Goal: Navigation & Orientation: Find specific page/section

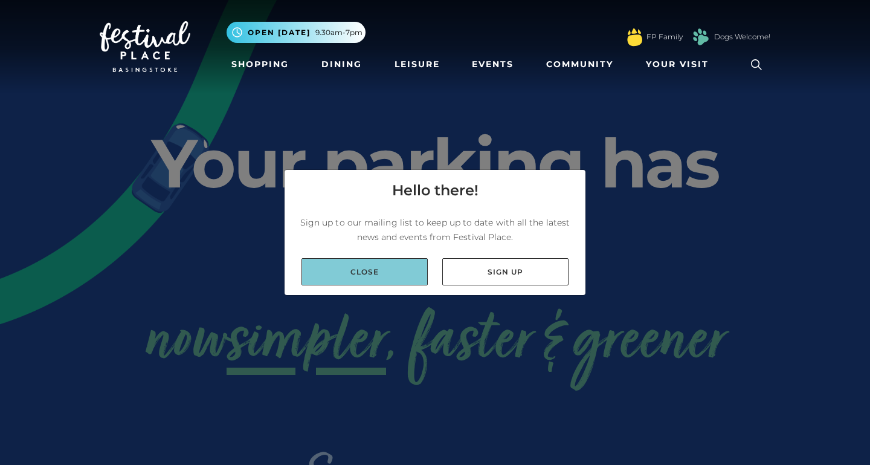
click at [400, 262] on link "Close" at bounding box center [365, 271] width 126 height 27
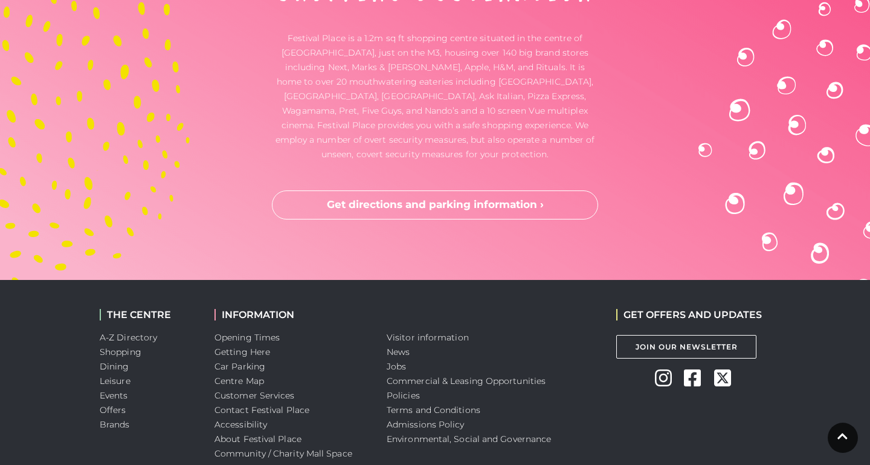
scroll to position [3341, 0]
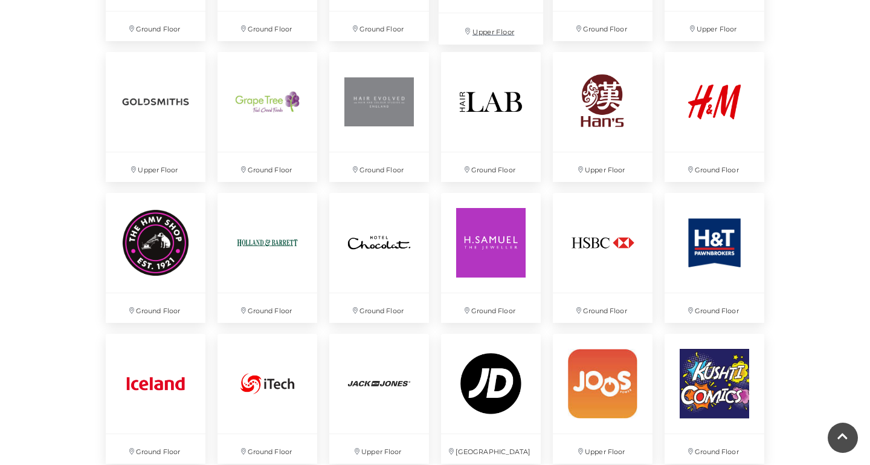
scroll to position [1563, 0]
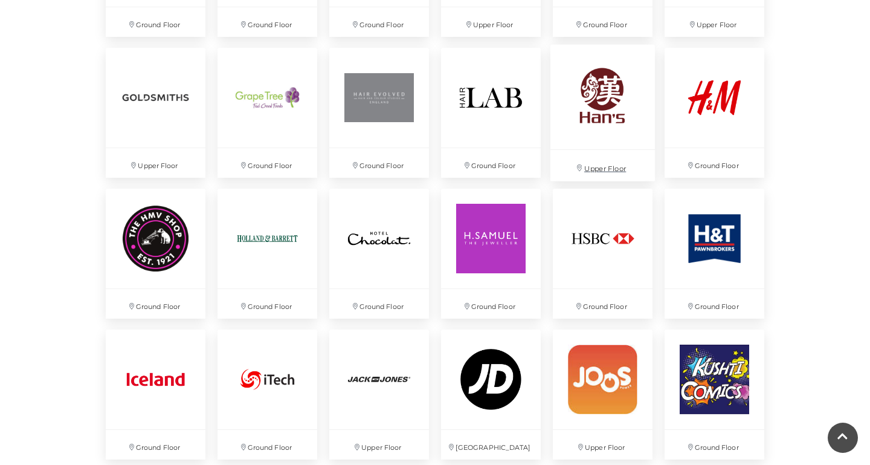
click at [590, 99] on img at bounding box center [603, 96] width 105 height 105
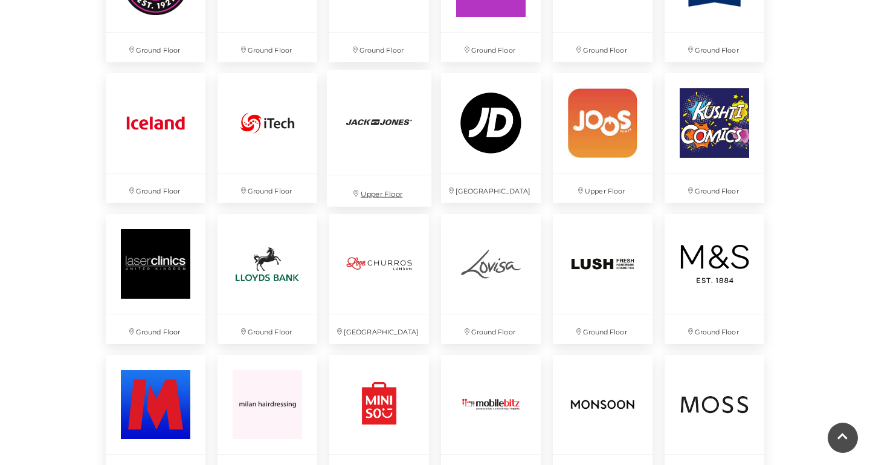
scroll to position [1826, 0]
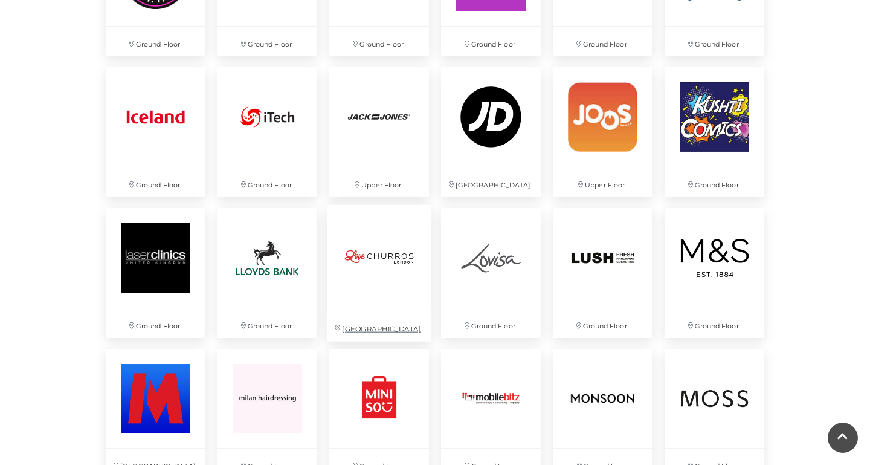
click at [367, 288] on img at bounding box center [379, 256] width 105 height 105
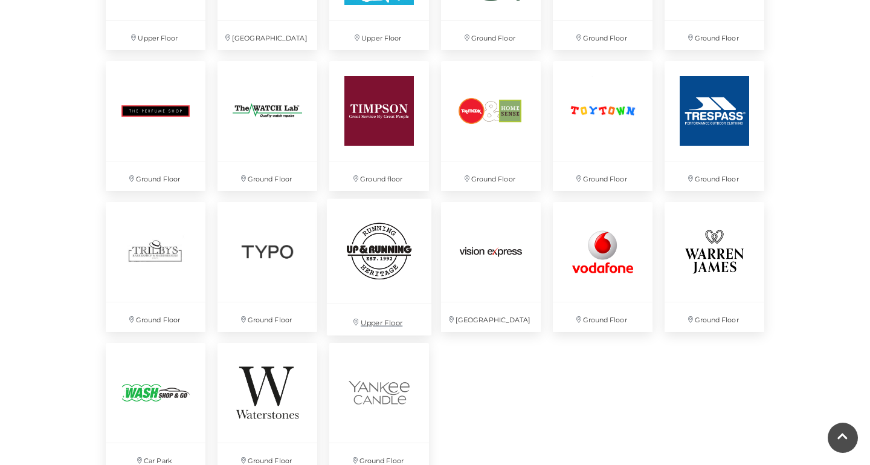
scroll to position [3127, 0]
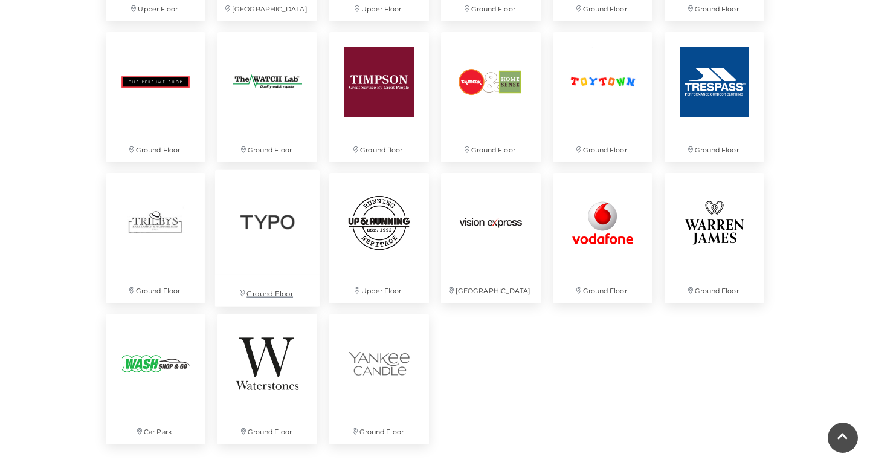
click at [250, 238] on img at bounding box center [267, 222] width 105 height 105
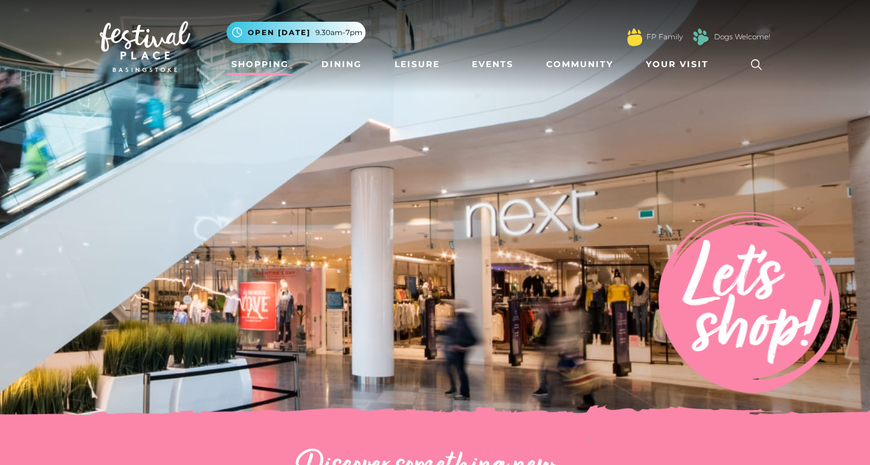
scroll to position [0, 0]
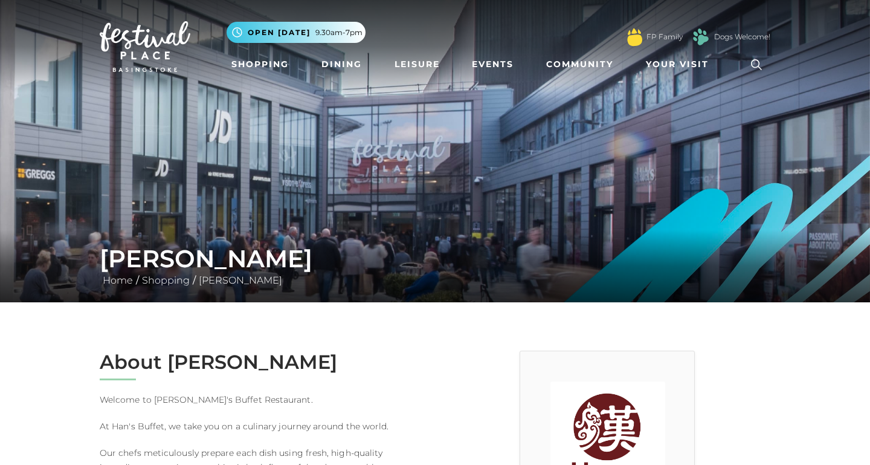
scroll to position [335, 0]
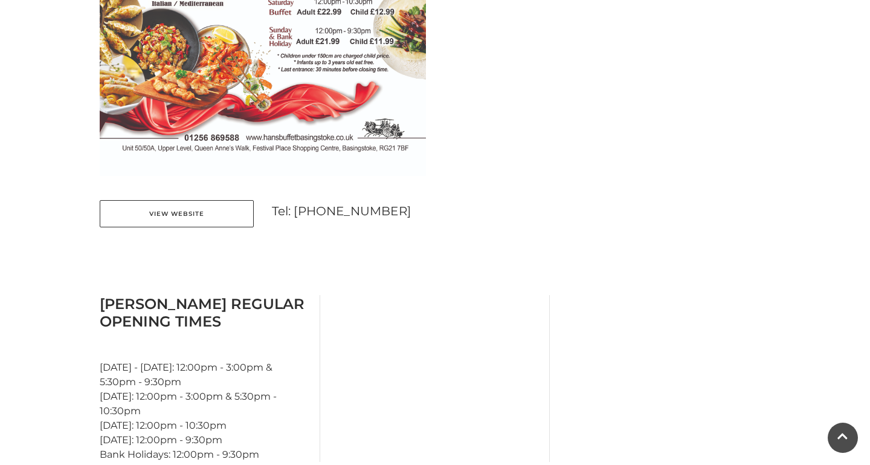
scroll to position [868, 0]
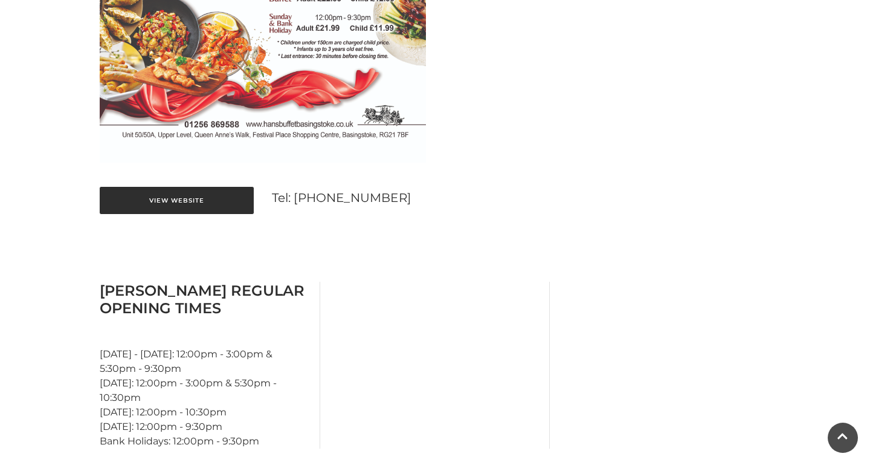
click at [194, 191] on link "View Website" at bounding box center [177, 200] width 154 height 27
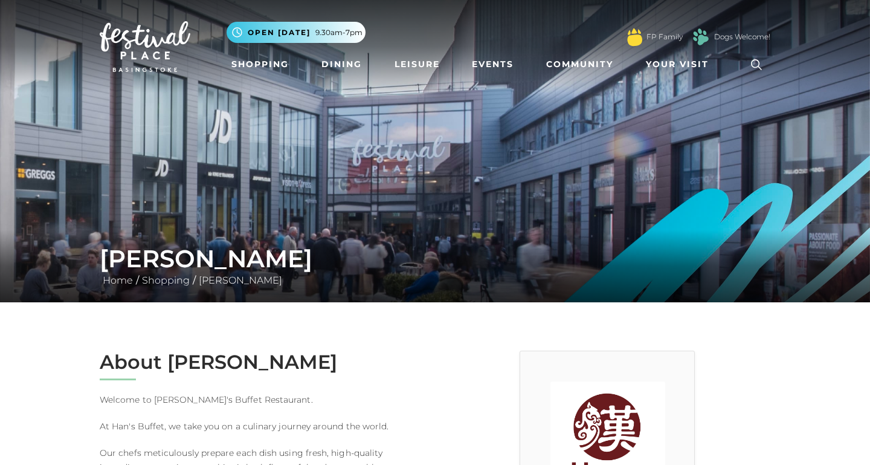
scroll to position [0, 0]
